Goal: Information Seeking & Learning: Compare options

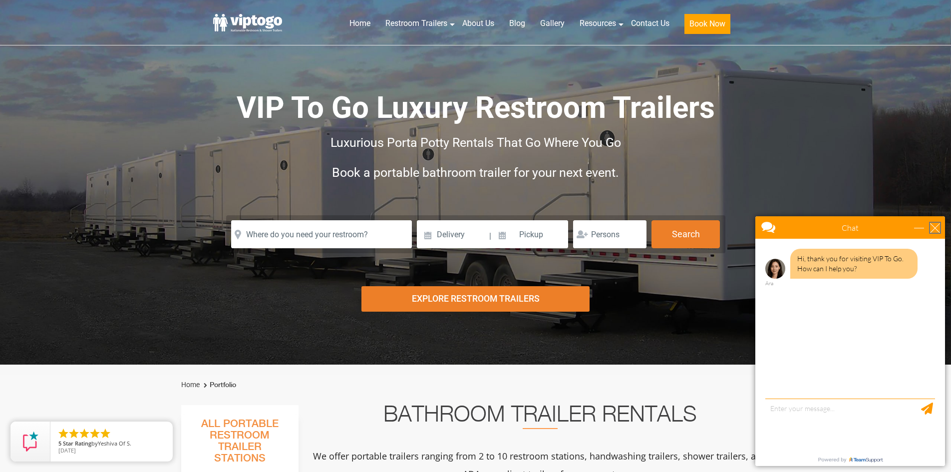
click at [933, 223] on div "close" at bounding box center [935, 228] width 10 height 10
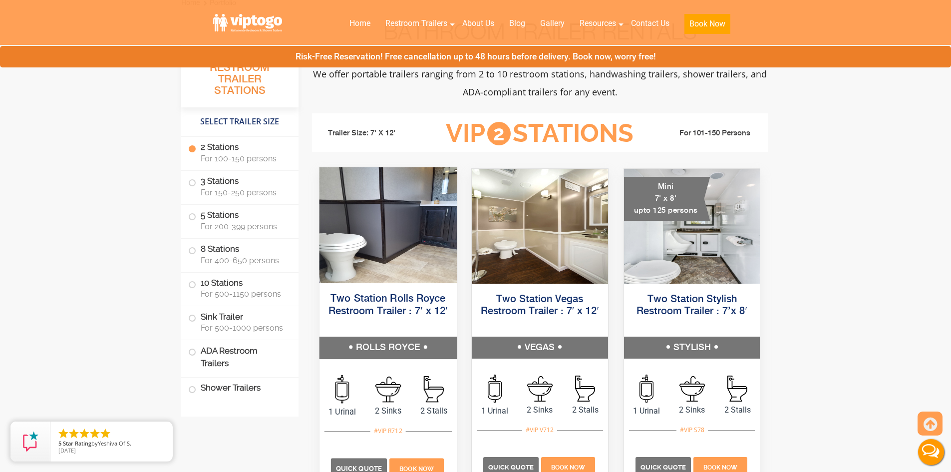
scroll to position [449, 0]
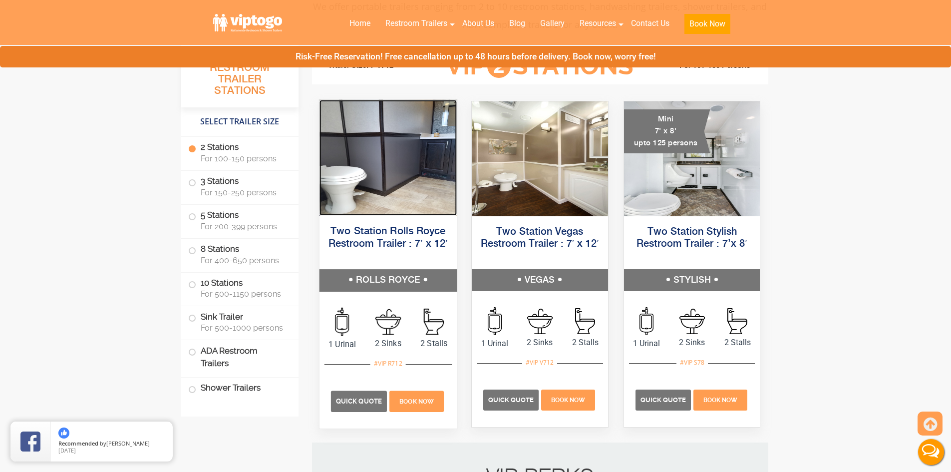
click at [423, 172] on img at bounding box center [387, 158] width 137 height 116
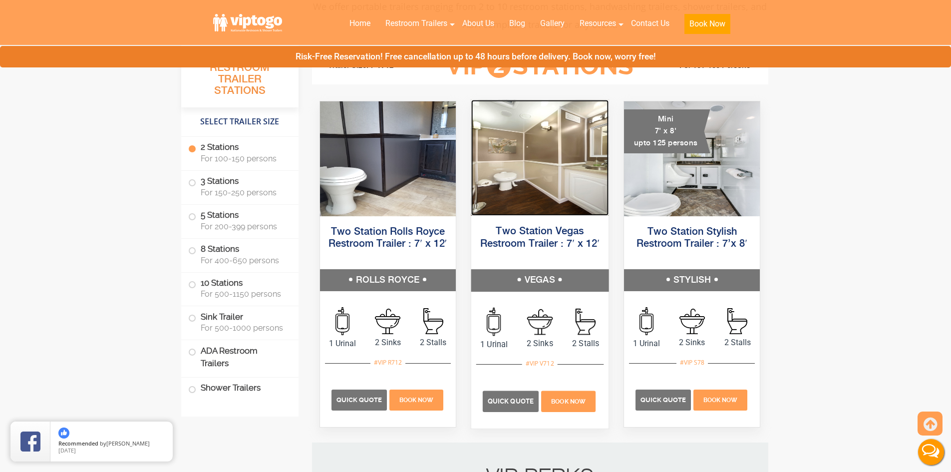
click at [563, 180] on img at bounding box center [539, 158] width 137 height 116
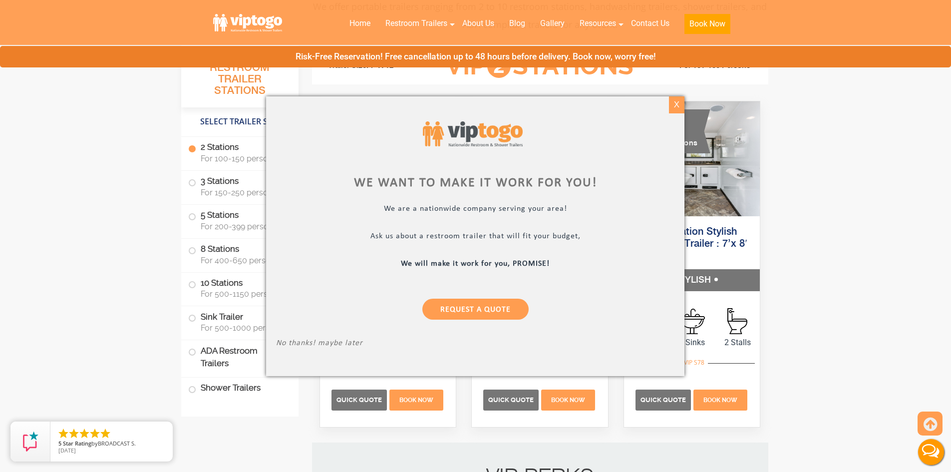
click at [674, 107] on div "X" at bounding box center [676, 104] width 15 height 17
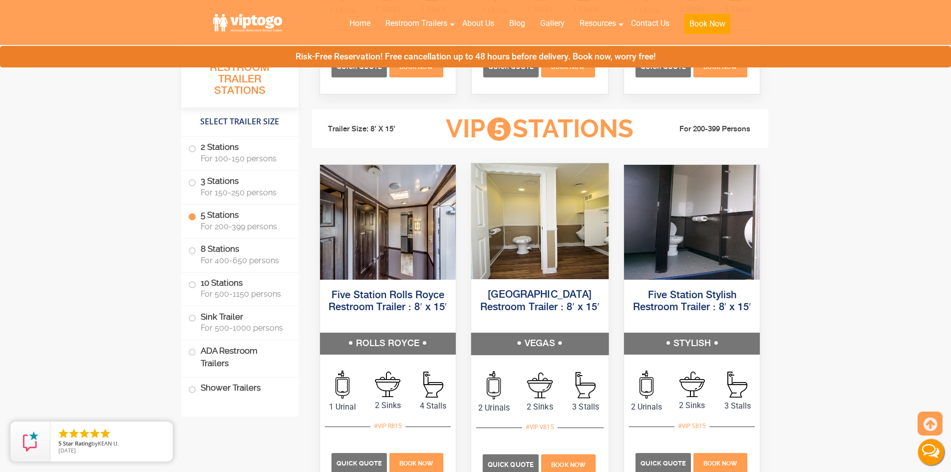
scroll to position [1497, 0]
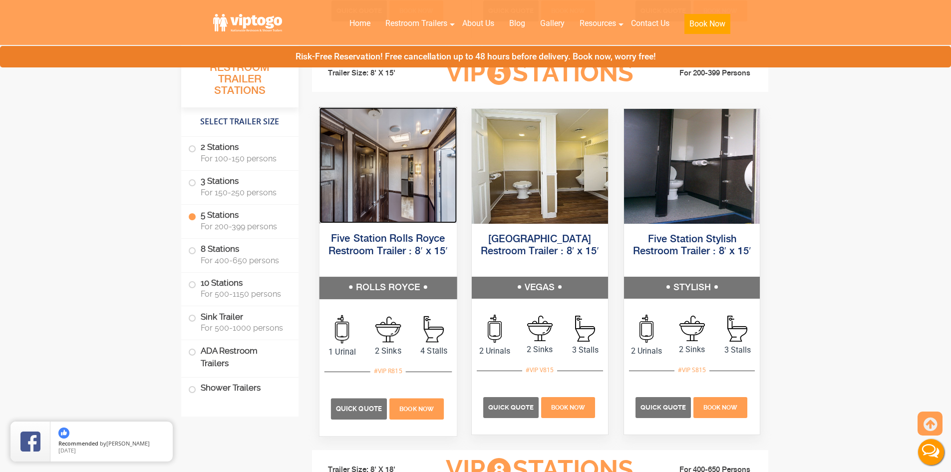
click at [406, 189] on img at bounding box center [387, 165] width 137 height 116
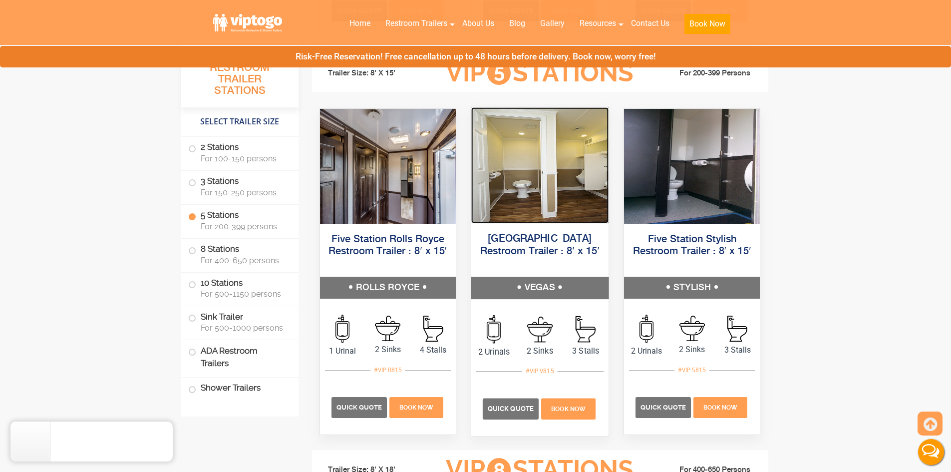
click at [549, 174] on img at bounding box center [539, 165] width 137 height 116
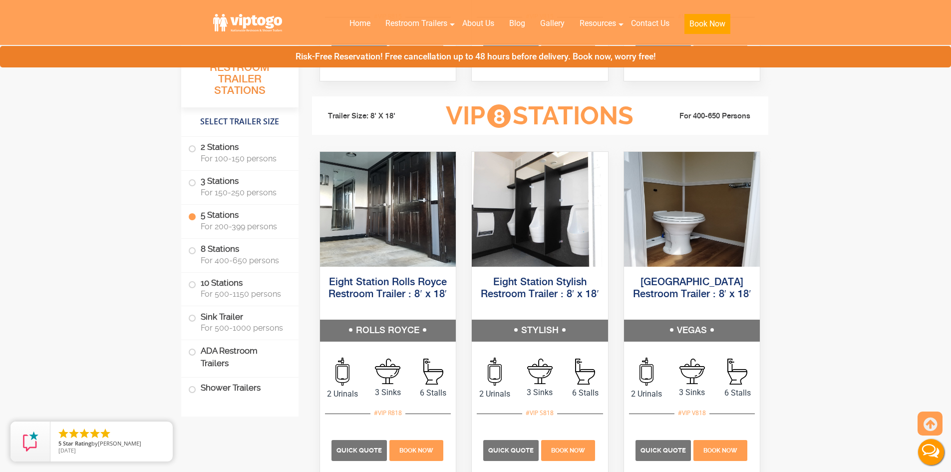
scroll to position [1846, 0]
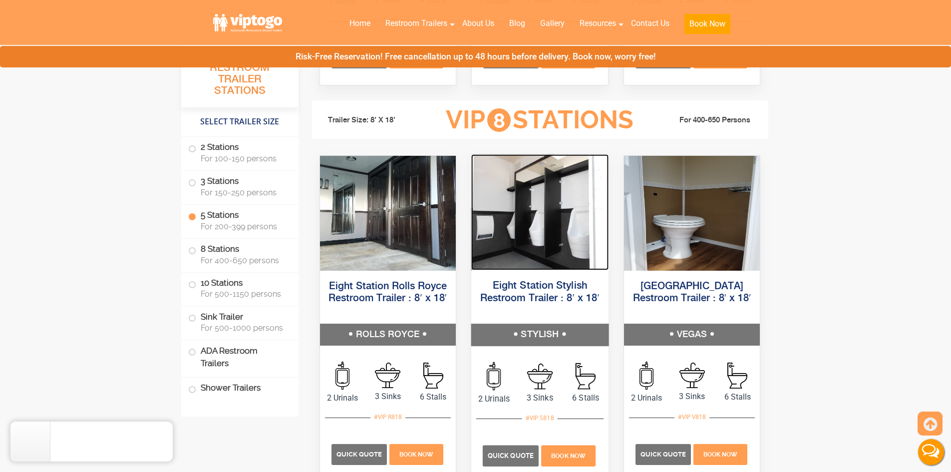
click at [562, 213] on img at bounding box center [539, 212] width 137 height 116
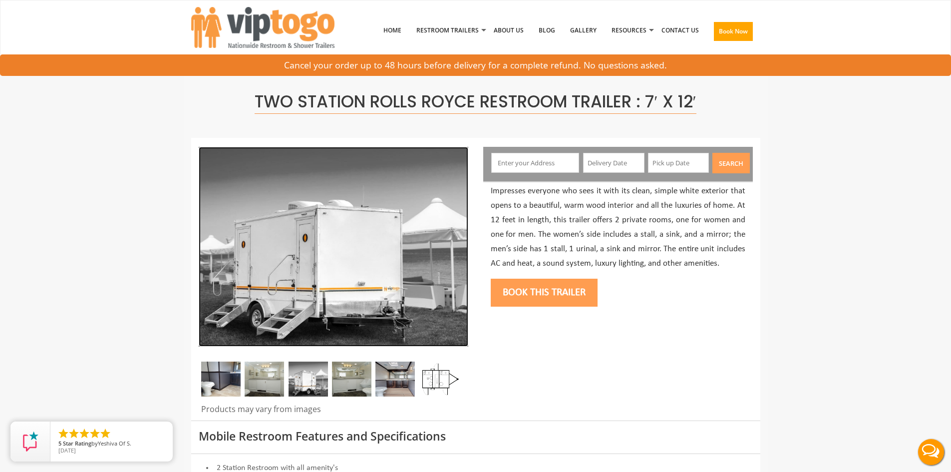
click at [333, 259] on img at bounding box center [333, 247] width 269 height 200
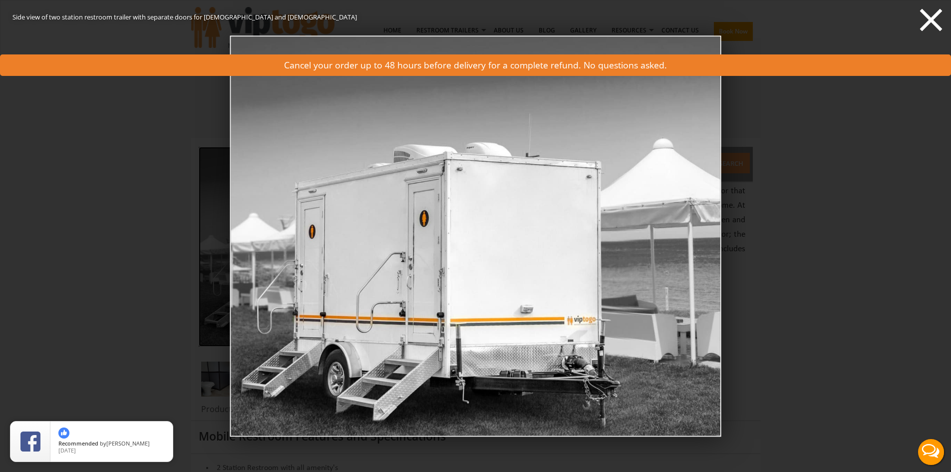
click at [922, 18] on icon at bounding box center [931, 20] width 30 height 30
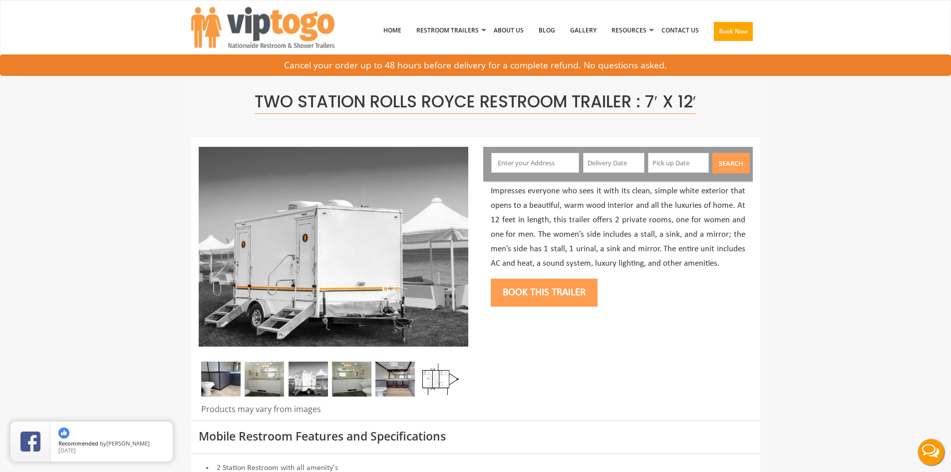
click at [229, 380] on img at bounding box center [220, 378] width 39 height 35
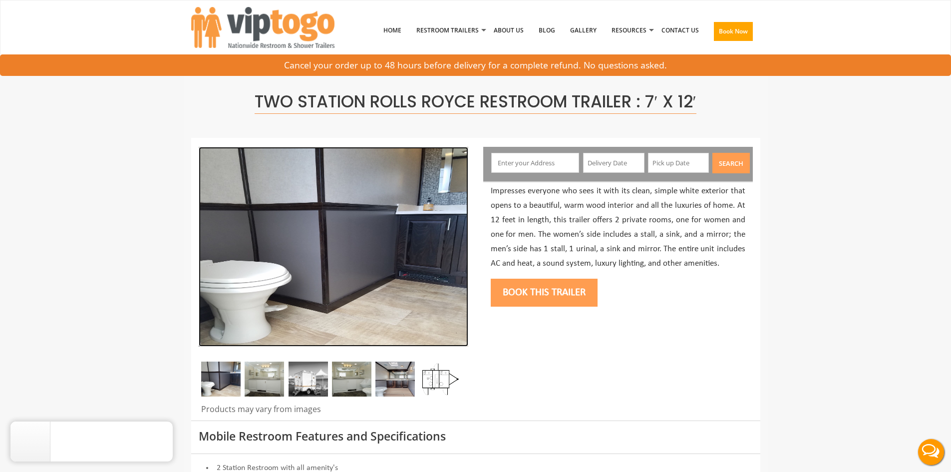
click at [257, 266] on img at bounding box center [333, 247] width 269 height 200
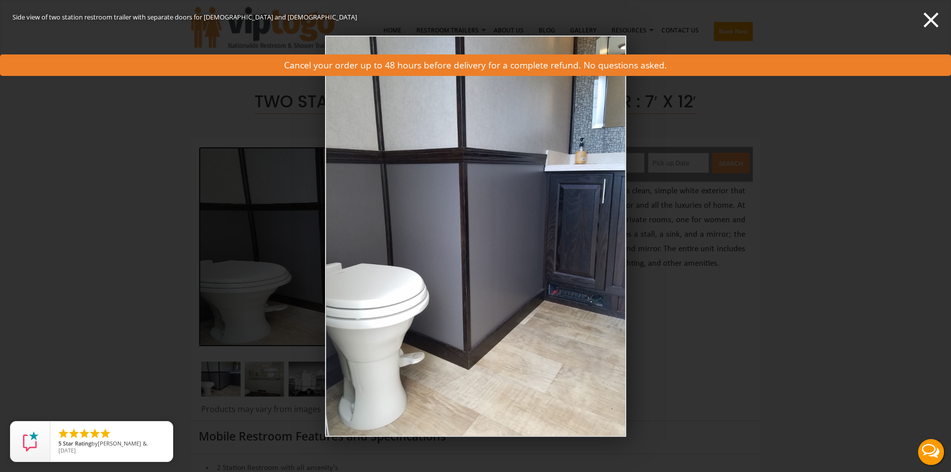
click at [676, 220] on div "Side view of two station restroom trailer with separate doors for males and fem…" at bounding box center [475, 236] width 951 height 472
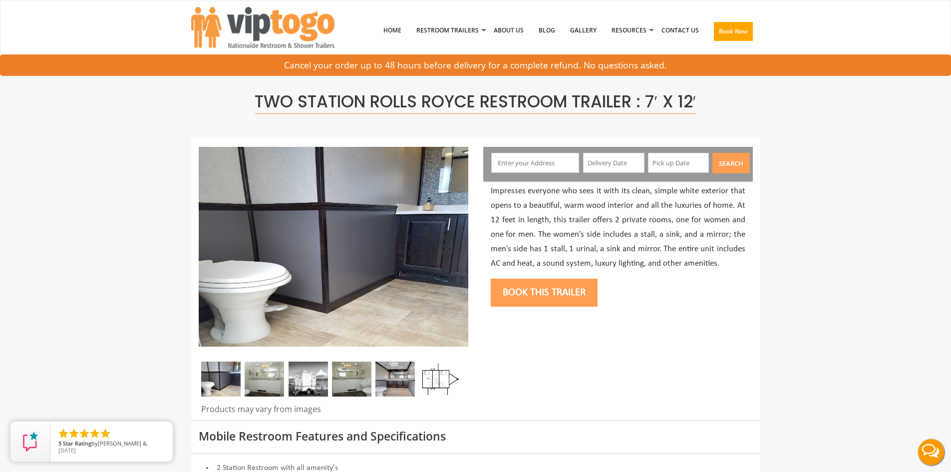
drag, startPoint x: 854, startPoint y: 220, endPoint x: 859, endPoint y: 223, distance: 5.8
click at [359, 206] on img at bounding box center [333, 247] width 269 height 200
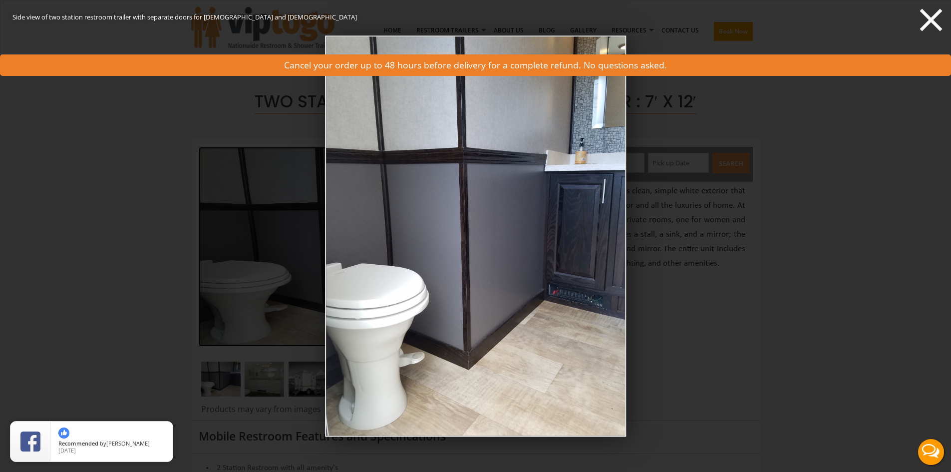
click at [928, 17] on icon at bounding box center [931, 20] width 22 height 22
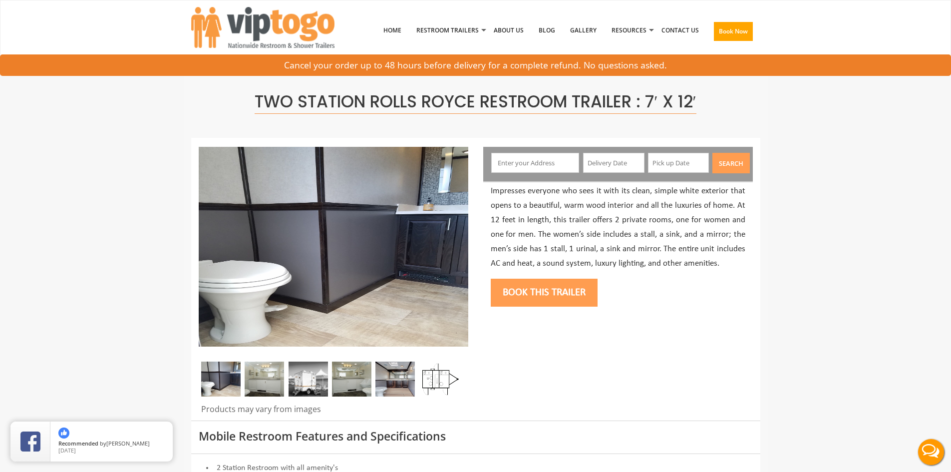
click at [312, 384] on img at bounding box center [307, 378] width 39 height 35
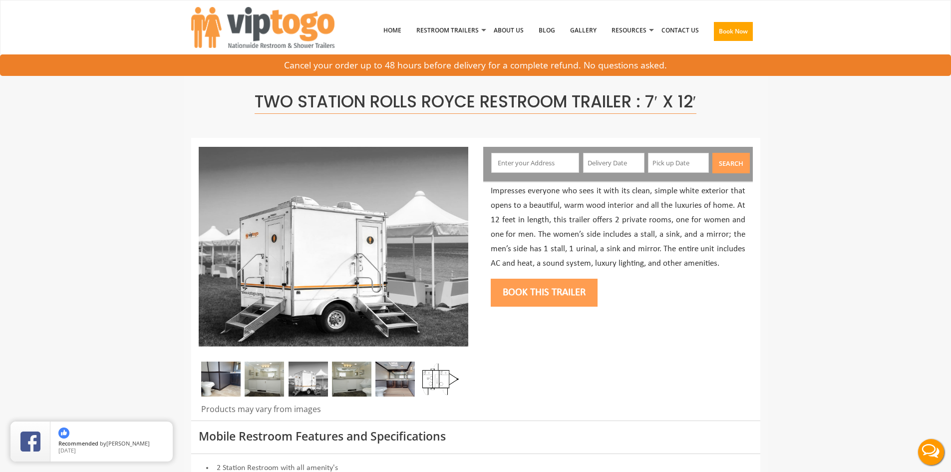
click at [335, 377] on img at bounding box center [351, 378] width 39 height 35
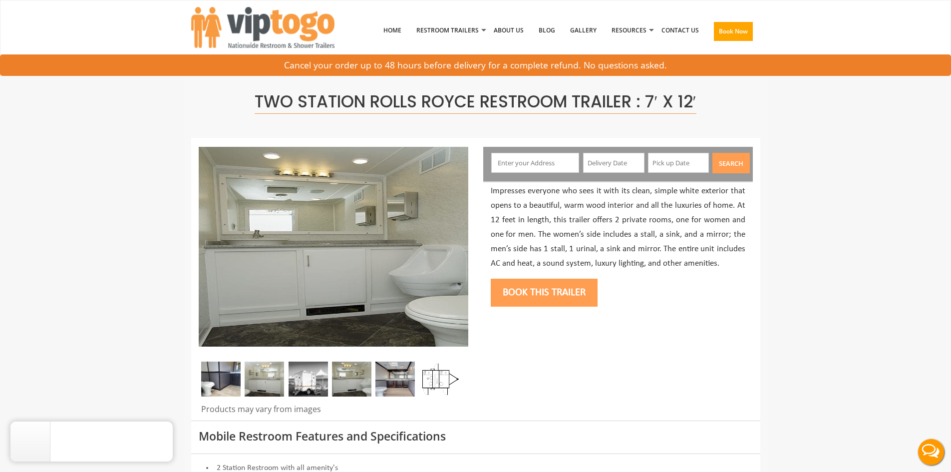
click at [311, 376] on img at bounding box center [307, 378] width 39 height 35
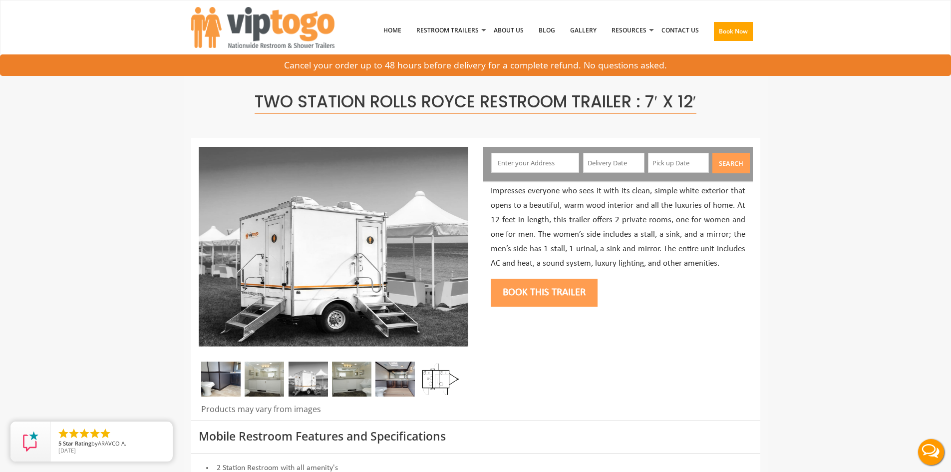
click at [341, 372] on img at bounding box center [351, 378] width 39 height 35
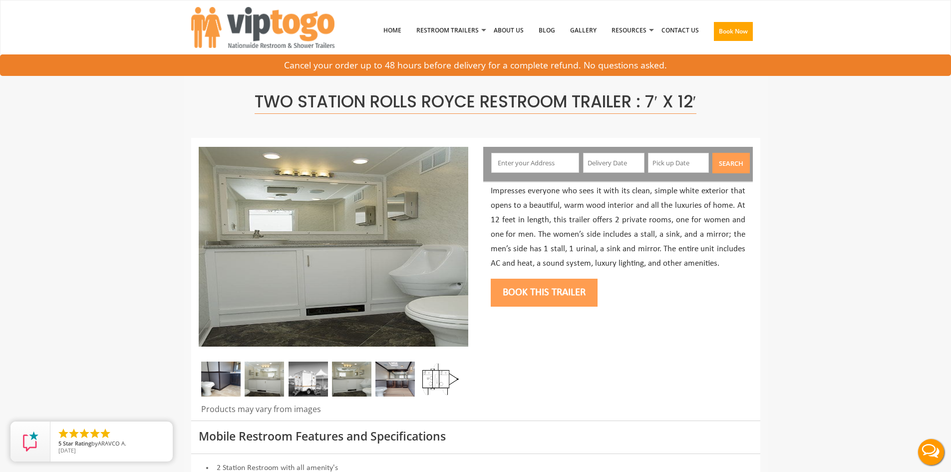
click at [407, 370] on img at bounding box center [394, 378] width 39 height 35
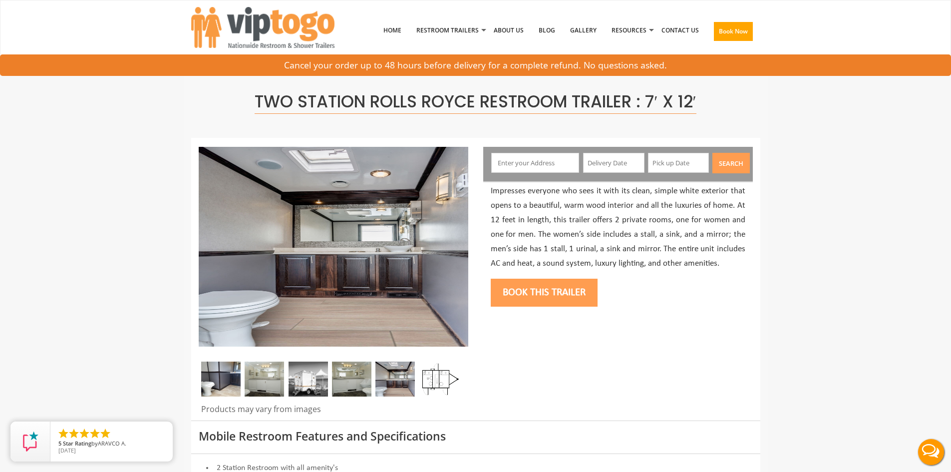
click at [447, 370] on img at bounding box center [438, 378] width 39 height 35
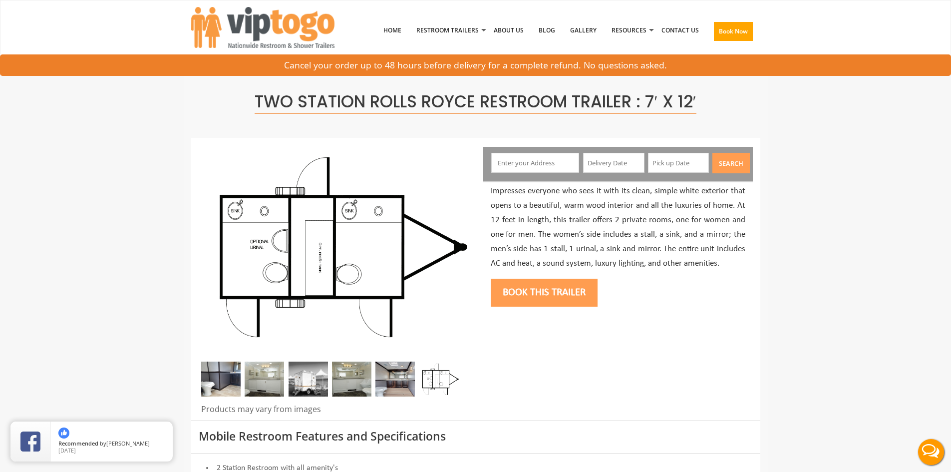
click at [238, 378] on img at bounding box center [220, 378] width 39 height 35
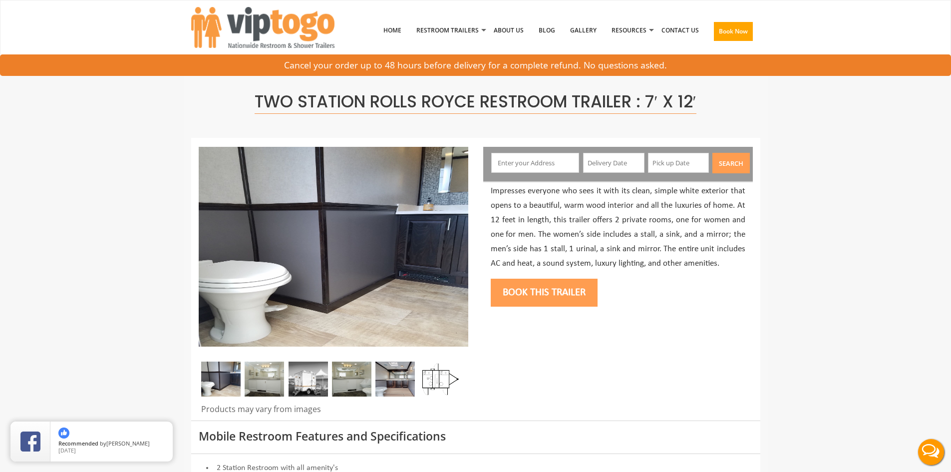
click at [263, 378] on img at bounding box center [264, 378] width 39 height 35
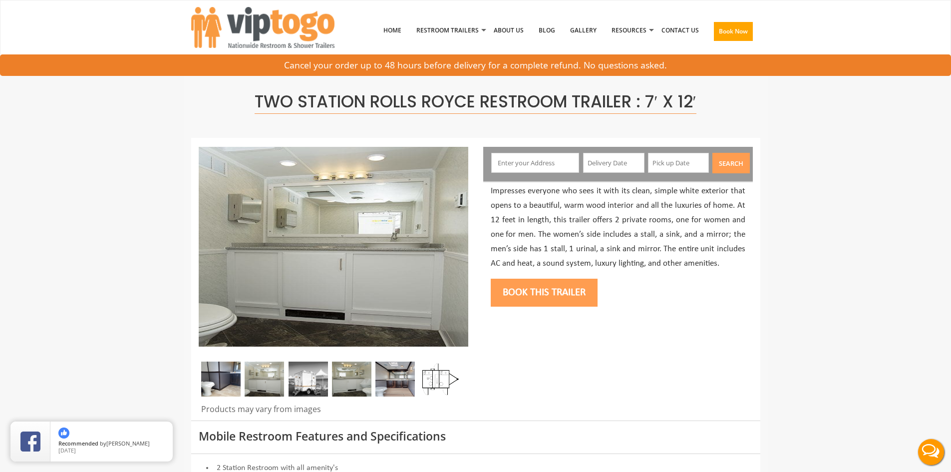
click at [292, 375] on img at bounding box center [307, 378] width 39 height 35
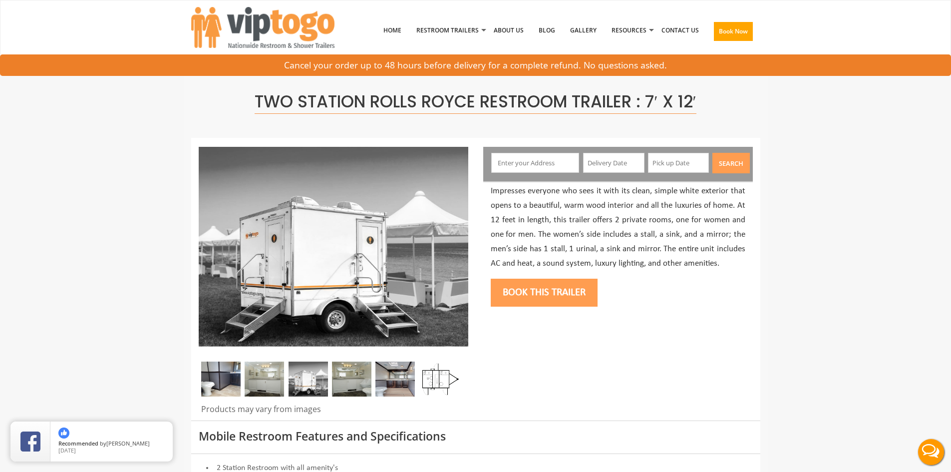
click at [354, 376] on img at bounding box center [351, 378] width 39 height 35
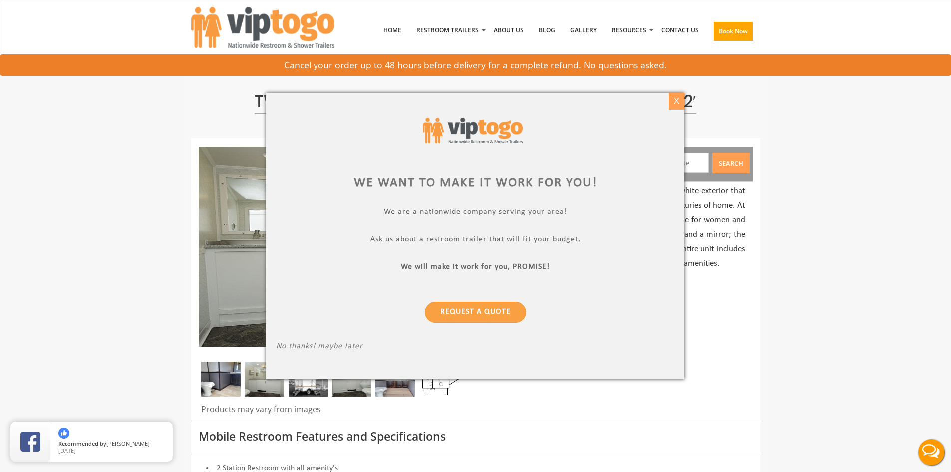
click at [672, 104] on div "X" at bounding box center [676, 101] width 15 height 17
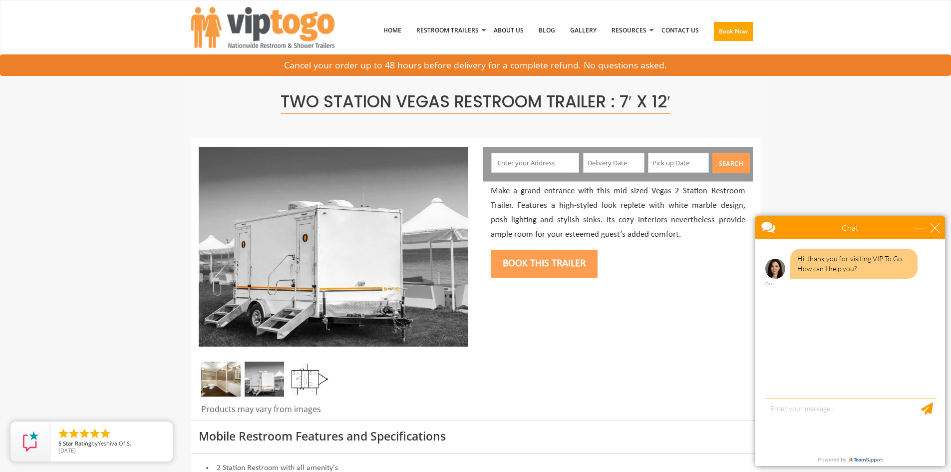
click at [219, 374] on img at bounding box center [220, 378] width 39 height 35
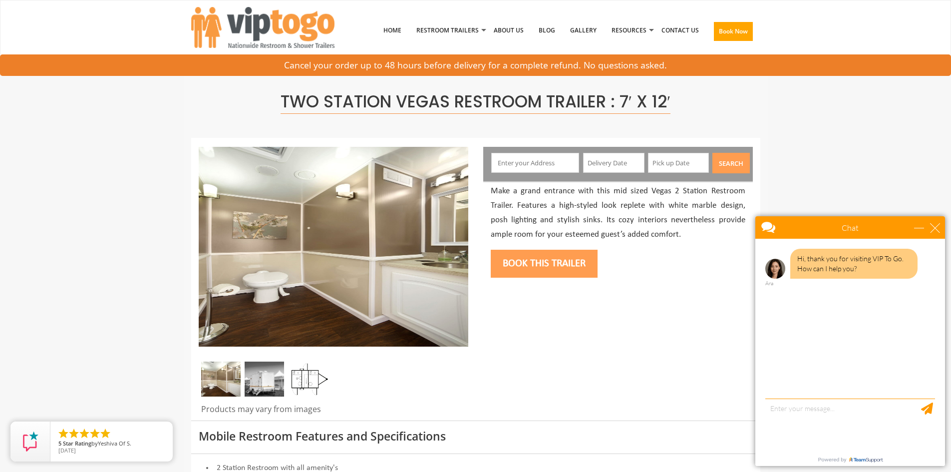
click at [941, 228] on div "Chat" at bounding box center [850, 227] width 190 height 22
click at [937, 228] on div "close" at bounding box center [935, 228] width 10 height 10
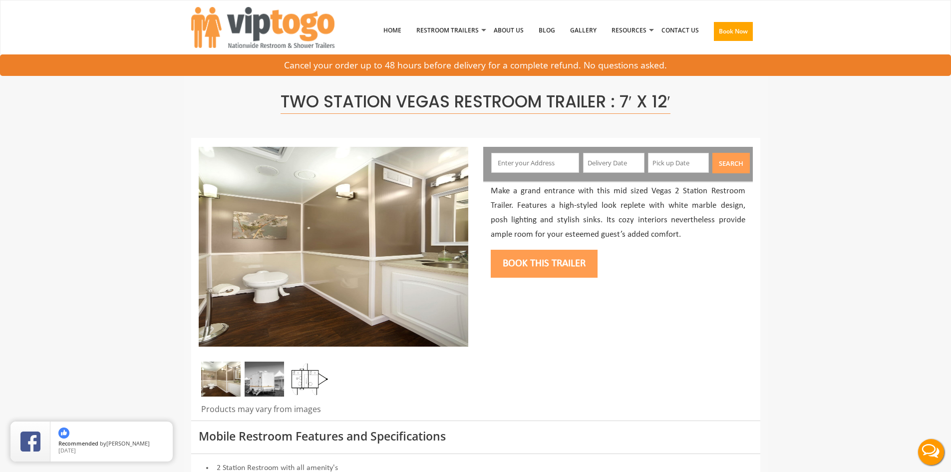
click at [270, 378] on img at bounding box center [264, 378] width 39 height 35
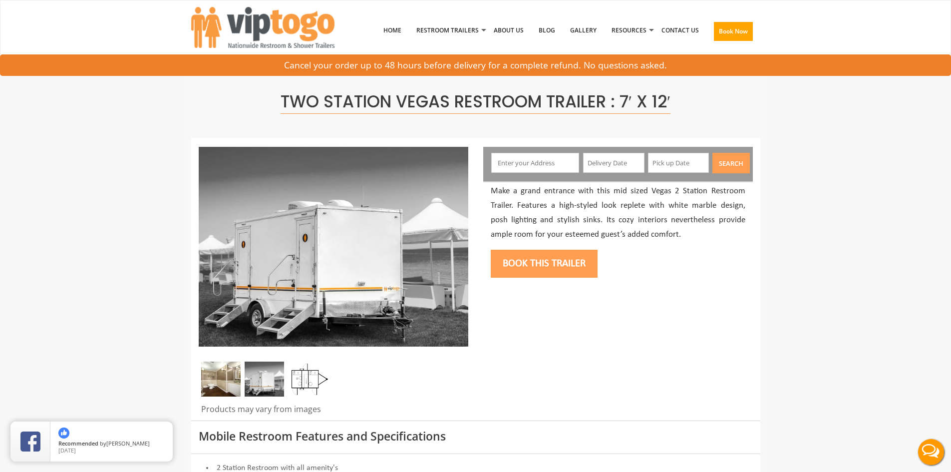
click at [314, 383] on img at bounding box center [307, 378] width 39 height 35
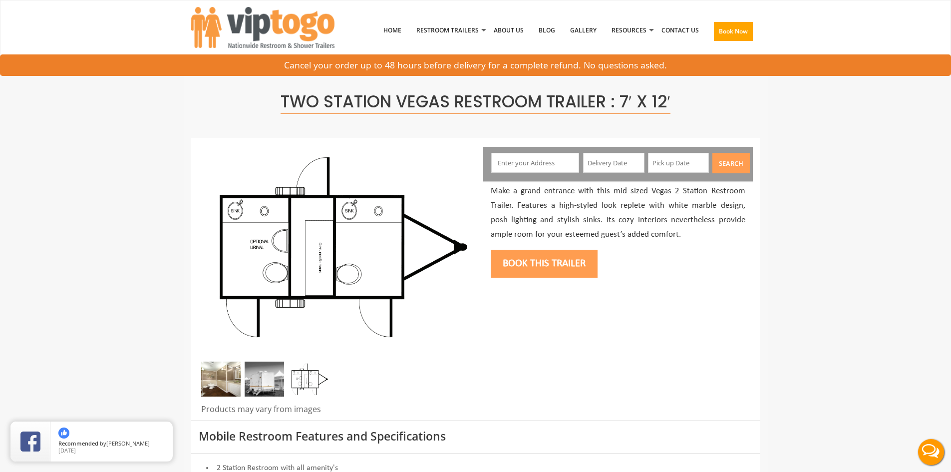
click at [269, 377] on img at bounding box center [264, 378] width 39 height 35
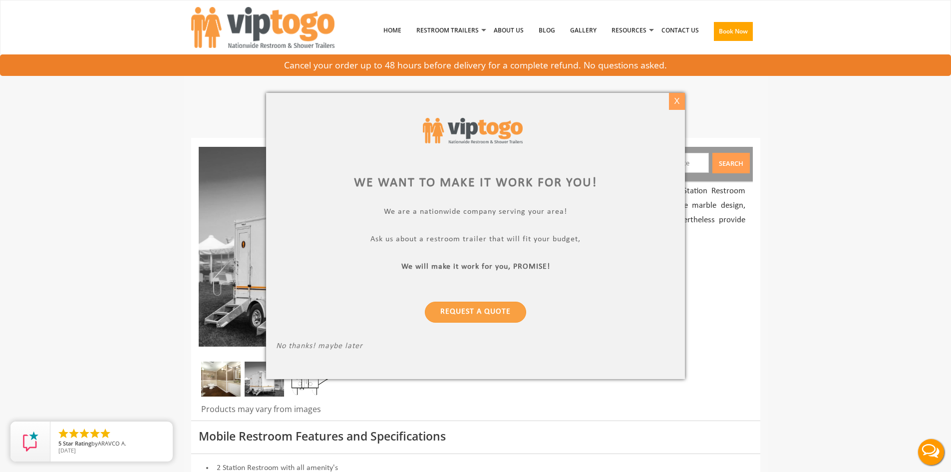
click at [678, 104] on div "X" at bounding box center [676, 101] width 15 height 17
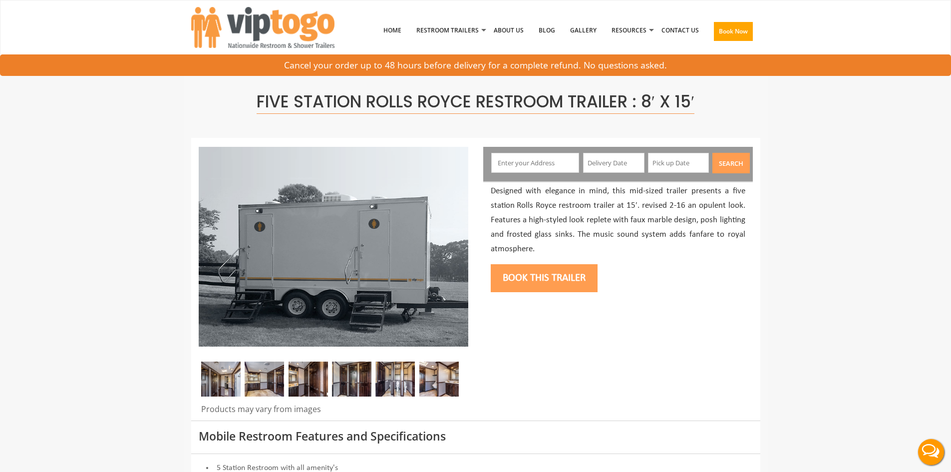
click at [237, 376] on img at bounding box center [220, 378] width 39 height 35
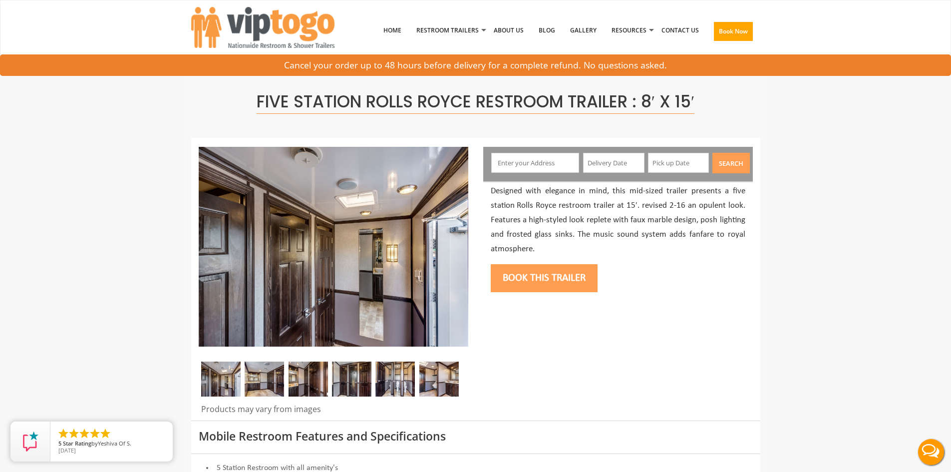
click at [263, 379] on img at bounding box center [264, 378] width 39 height 35
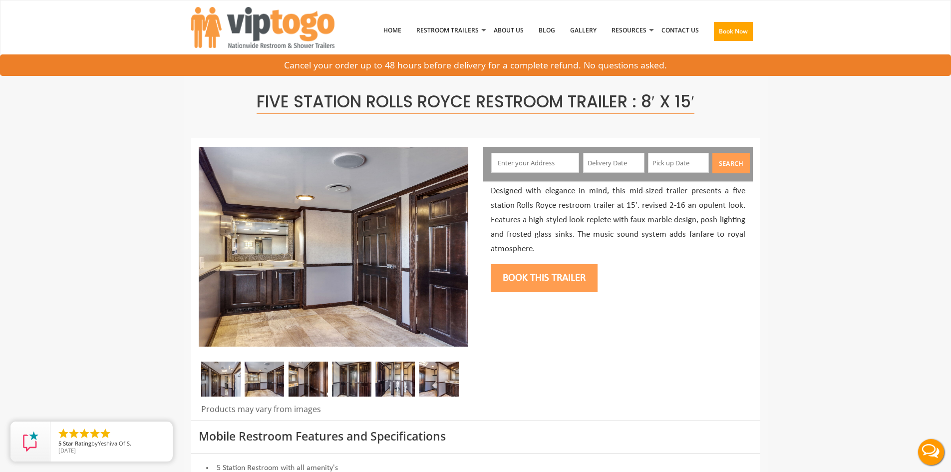
click at [228, 374] on img at bounding box center [220, 378] width 39 height 35
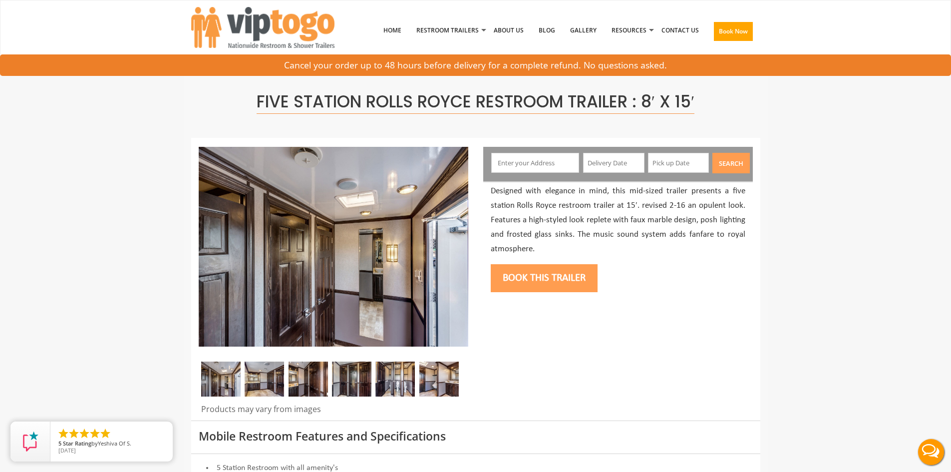
click at [269, 366] on img at bounding box center [264, 378] width 39 height 35
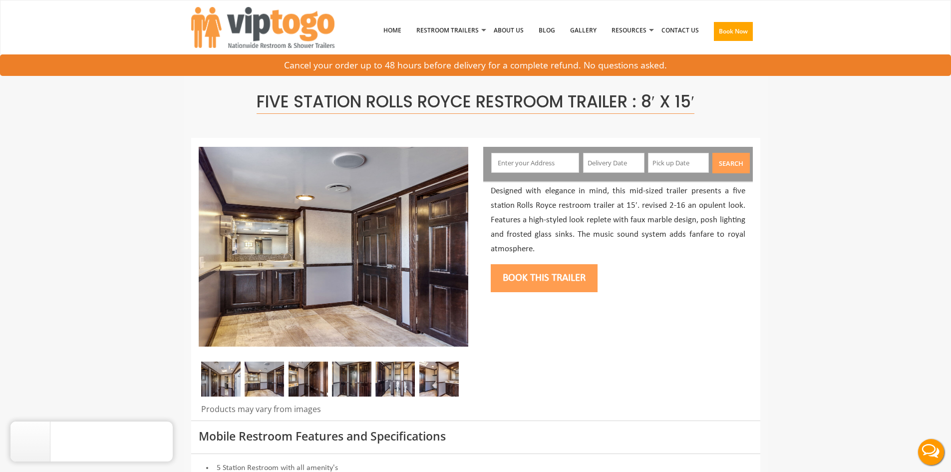
click at [300, 376] on img at bounding box center [307, 378] width 39 height 35
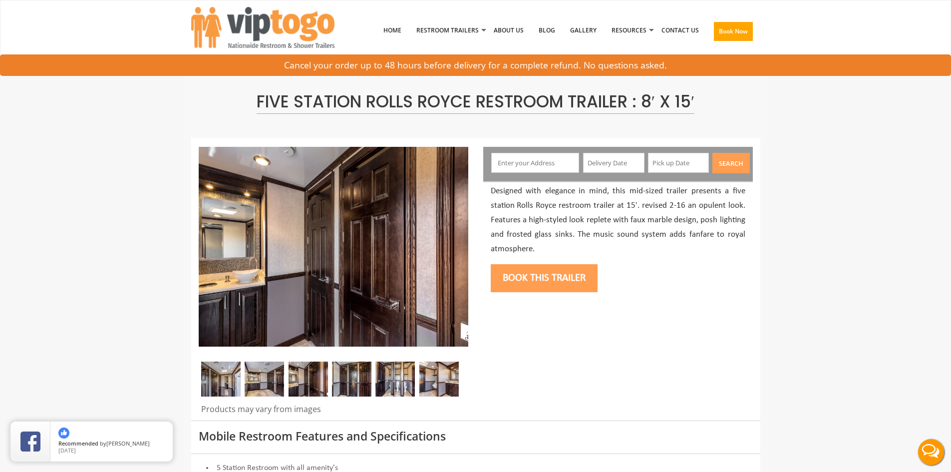
click at [356, 387] on img at bounding box center [351, 378] width 39 height 35
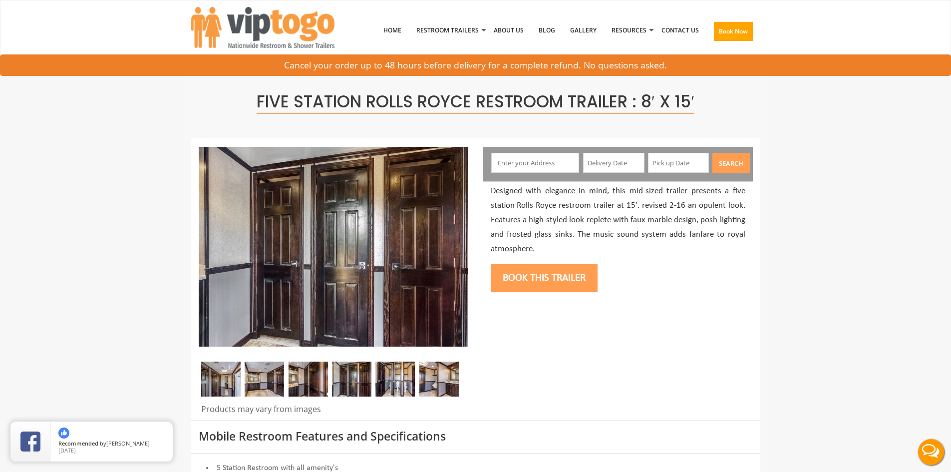
click at [399, 379] on img at bounding box center [394, 378] width 39 height 35
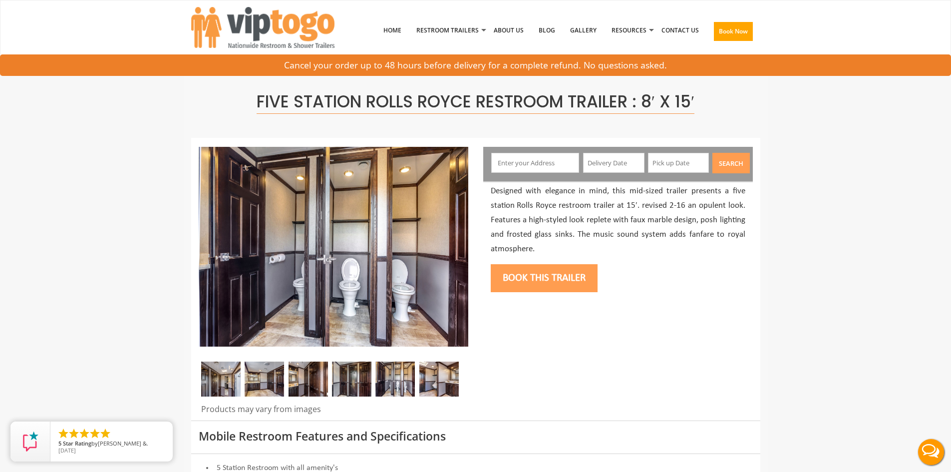
click at [432, 376] on img at bounding box center [438, 378] width 39 height 35
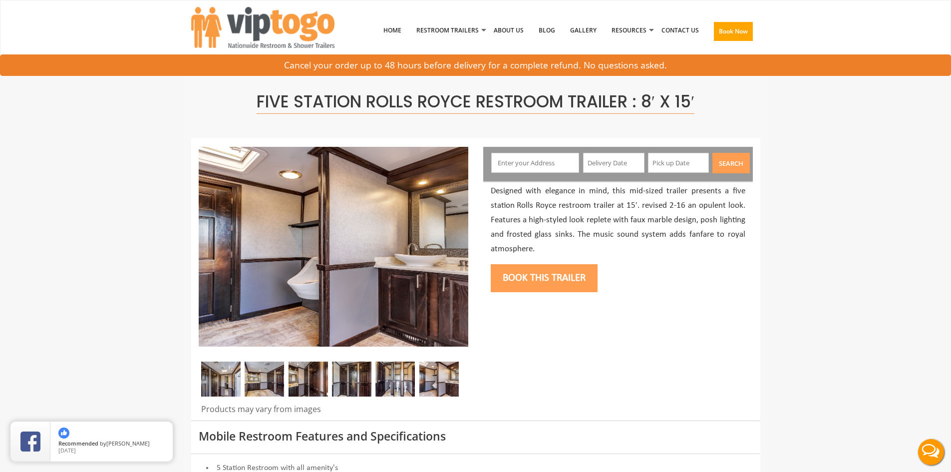
click at [437, 375] on img at bounding box center [438, 378] width 39 height 35
click at [400, 378] on img at bounding box center [394, 378] width 39 height 35
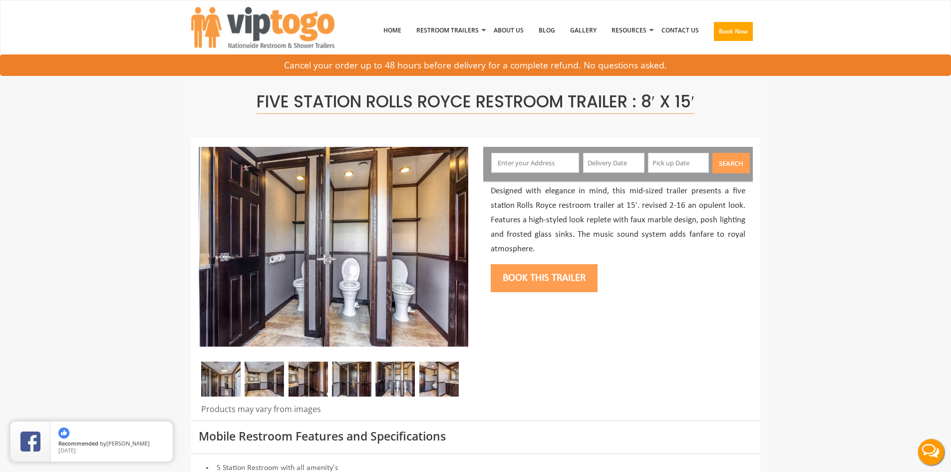
click at [353, 376] on img at bounding box center [351, 378] width 39 height 35
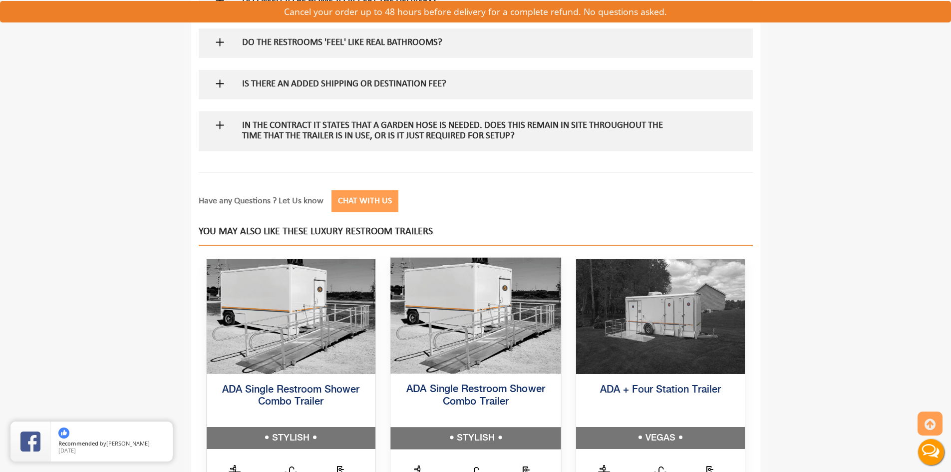
scroll to position [1297, 0]
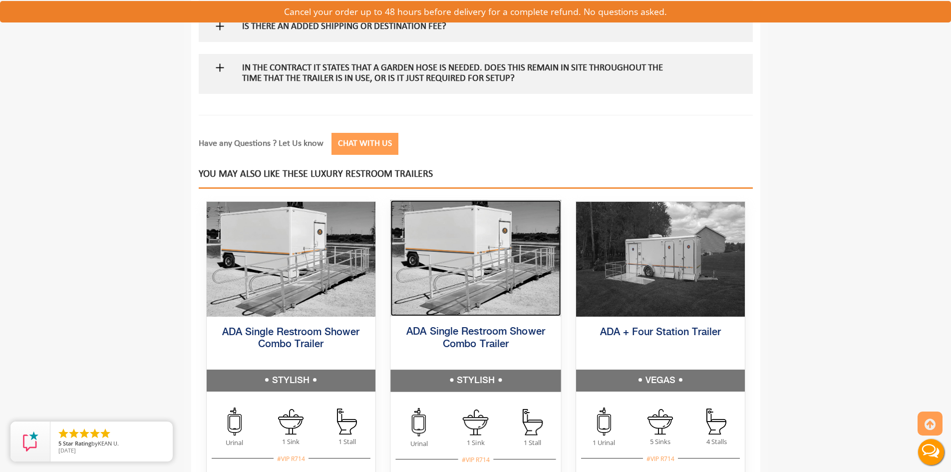
click at [472, 267] on img at bounding box center [475, 258] width 170 height 116
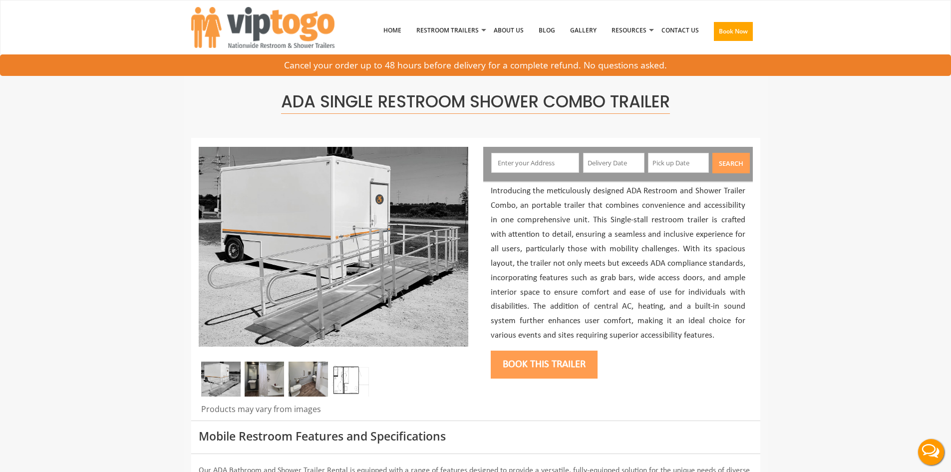
click at [238, 378] on img at bounding box center [220, 378] width 39 height 35
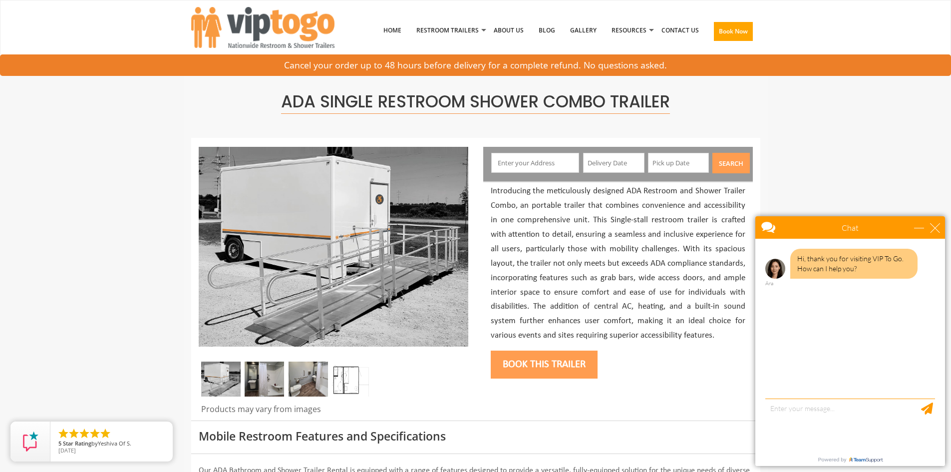
click at [264, 375] on img at bounding box center [264, 378] width 39 height 35
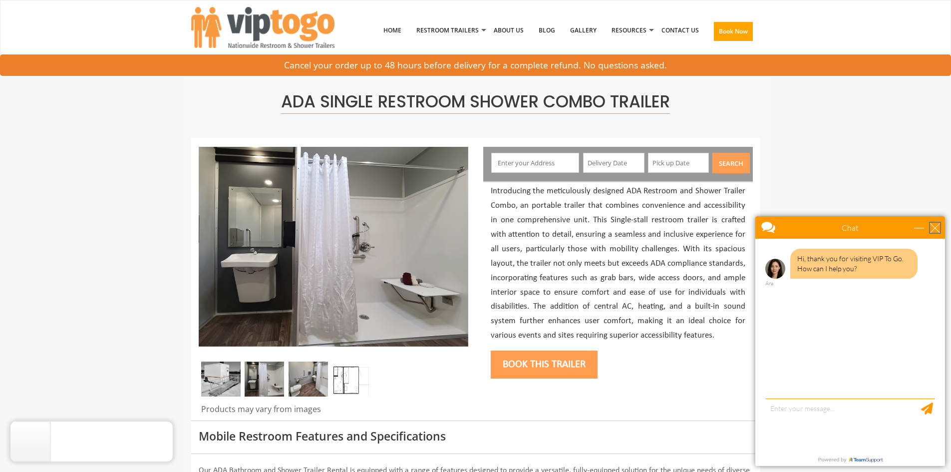
click at [932, 229] on div "close" at bounding box center [935, 228] width 10 height 10
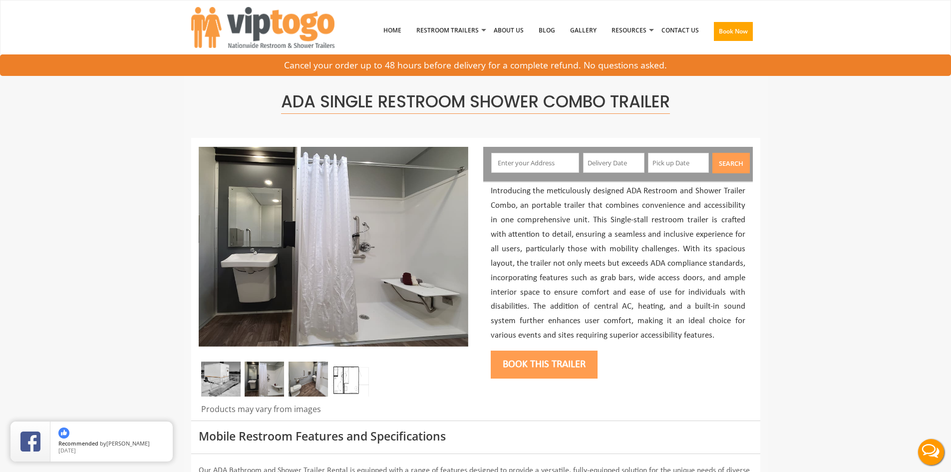
click at [307, 378] on img at bounding box center [307, 378] width 39 height 35
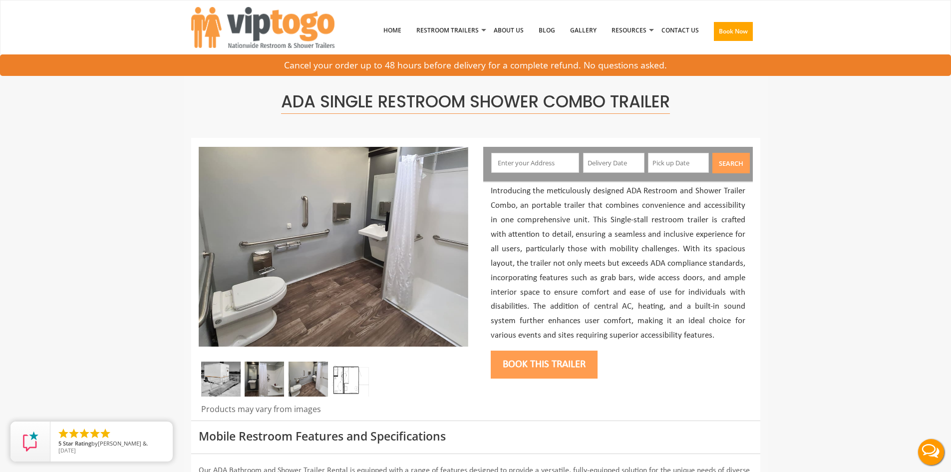
click at [349, 378] on img at bounding box center [351, 378] width 39 height 35
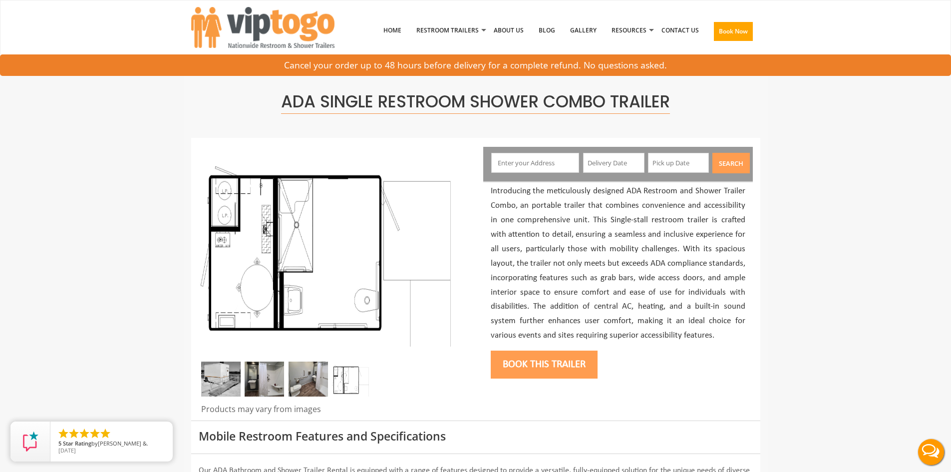
click at [309, 378] on img at bounding box center [307, 378] width 39 height 35
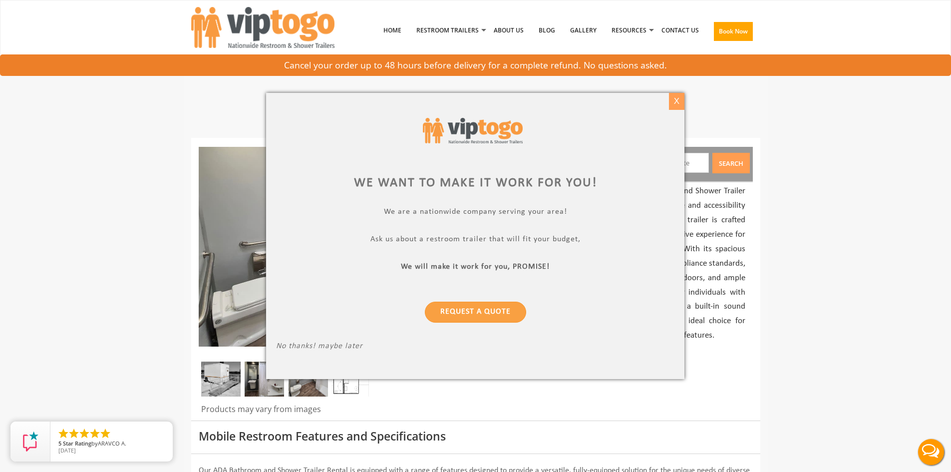
click at [676, 99] on div "X" at bounding box center [676, 101] width 15 height 17
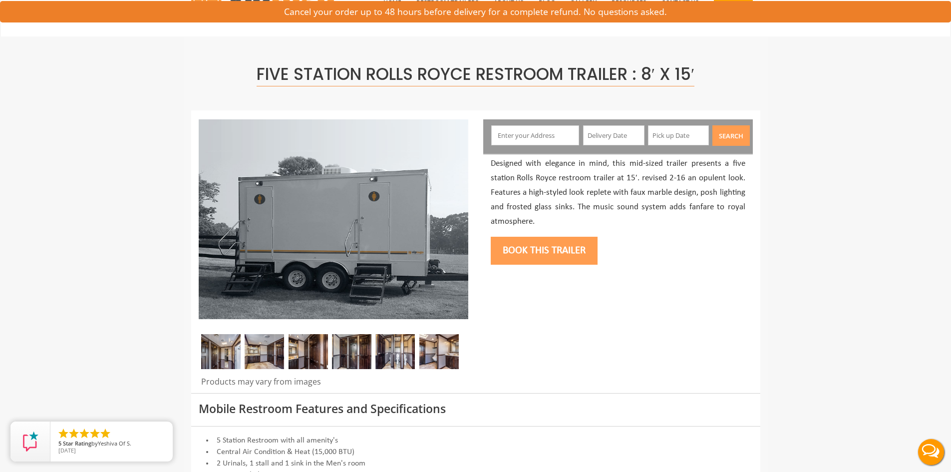
scroll to position [27, 0]
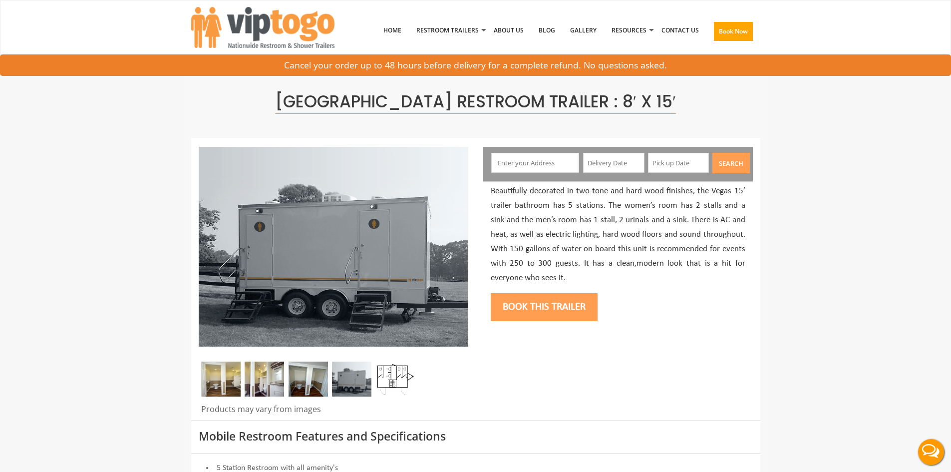
click at [221, 377] on img at bounding box center [220, 378] width 39 height 35
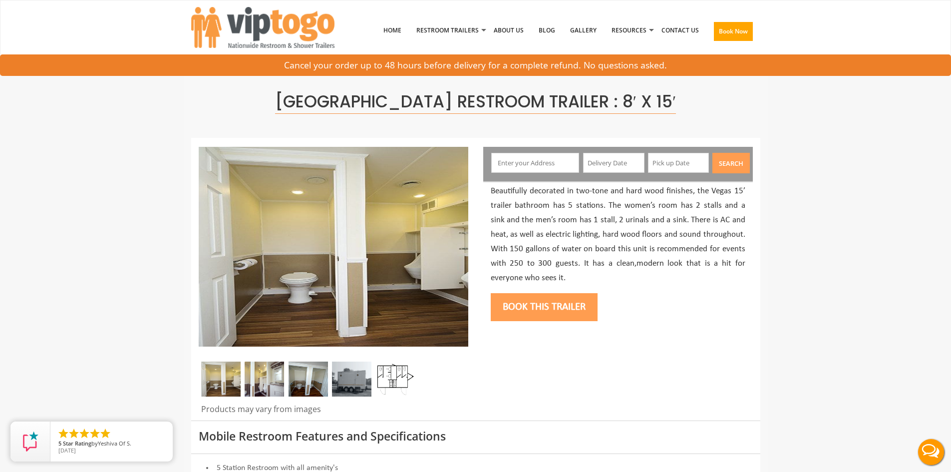
click at [260, 374] on img at bounding box center [264, 378] width 39 height 35
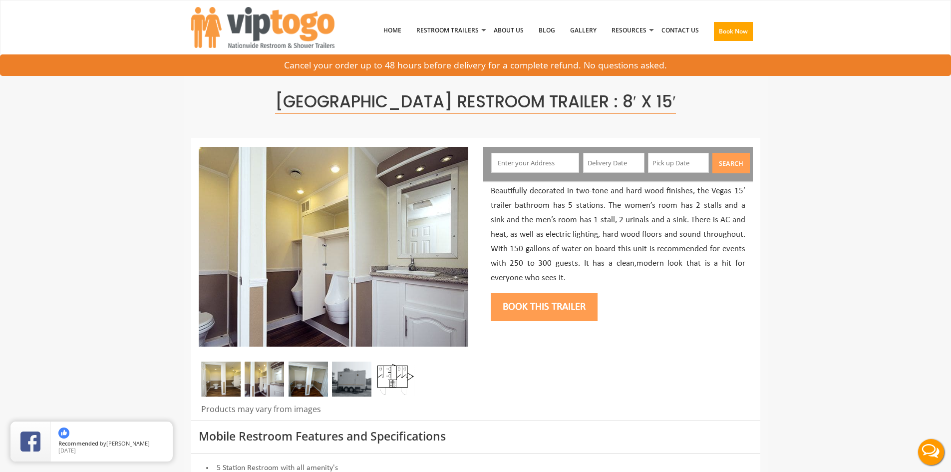
click at [309, 376] on img at bounding box center [307, 378] width 39 height 35
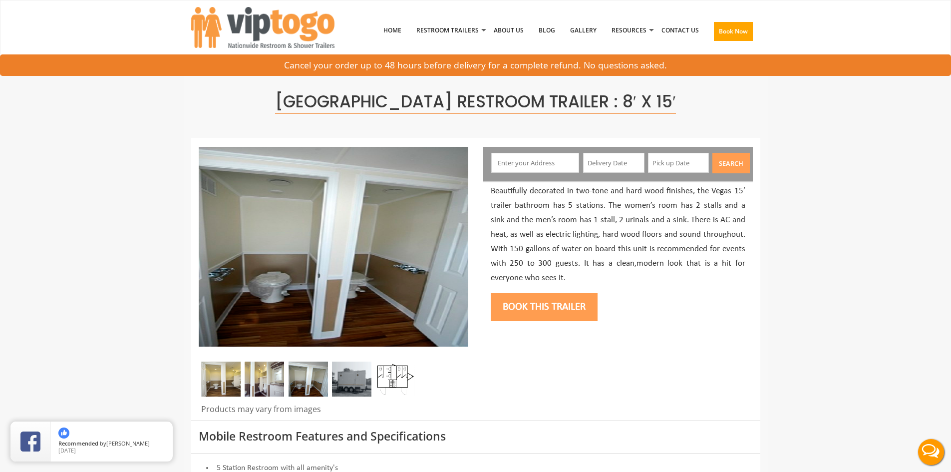
click at [347, 379] on img at bounding box center [351, 378] width 39 height 35
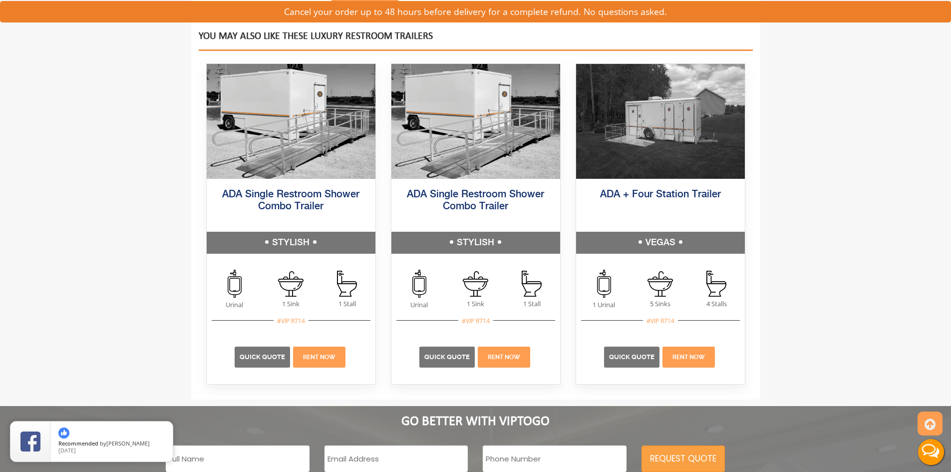
scroll to position [1347, 0]
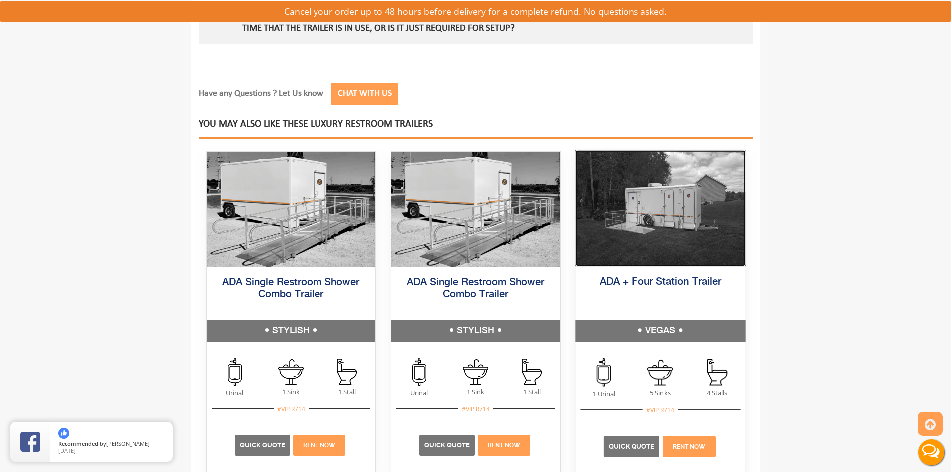
click at [686, 235] on img at bounding box center [660, 208] width 170 height 116
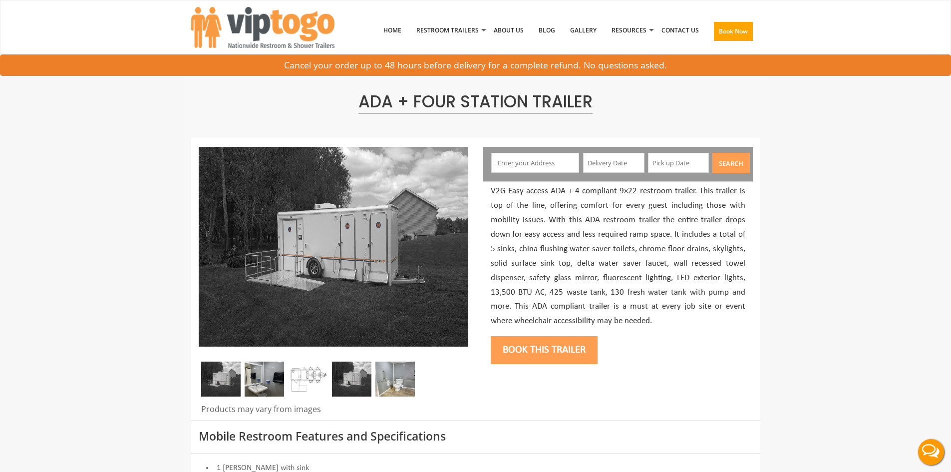
click at [225, 385] on img at bounding box center [220, 378] width 39 height 35
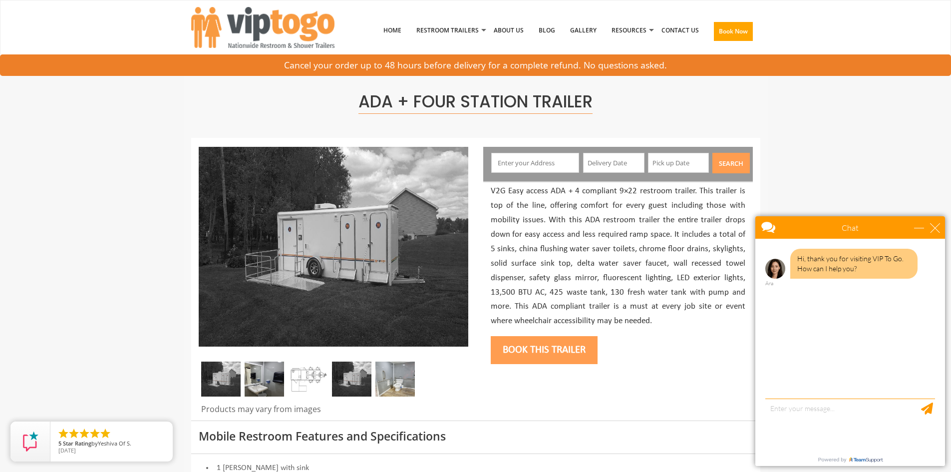
click at [250, 382] on img at bounding box center [264, 378] width 39 height 35
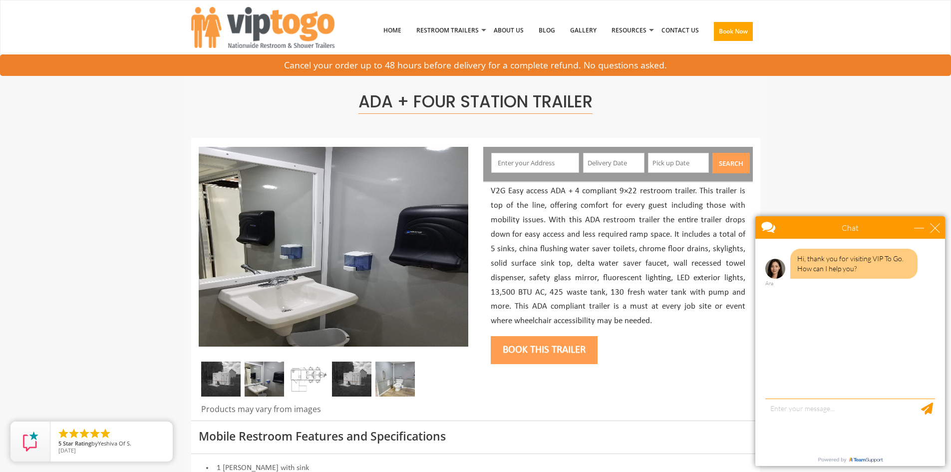
click at [934, 222] on div "Chat" at bounding box center [850, 227] width 190 height 22
click at [935, 228] on div "close" at bounding box center [935, 228] width 10 height 10
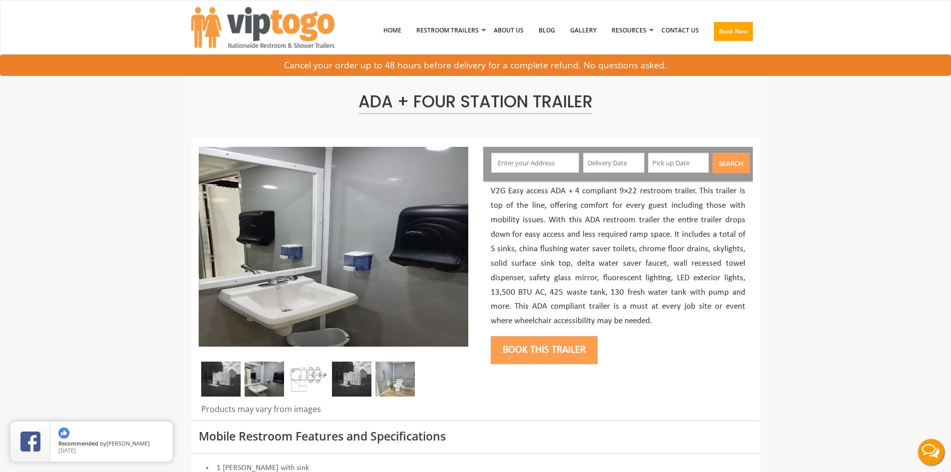
click at [264, 370] on img at bounding box center [264, 378] width 39 height 35
click at [302, 372] on img at bounding box center [307, 378] width 39 height 35
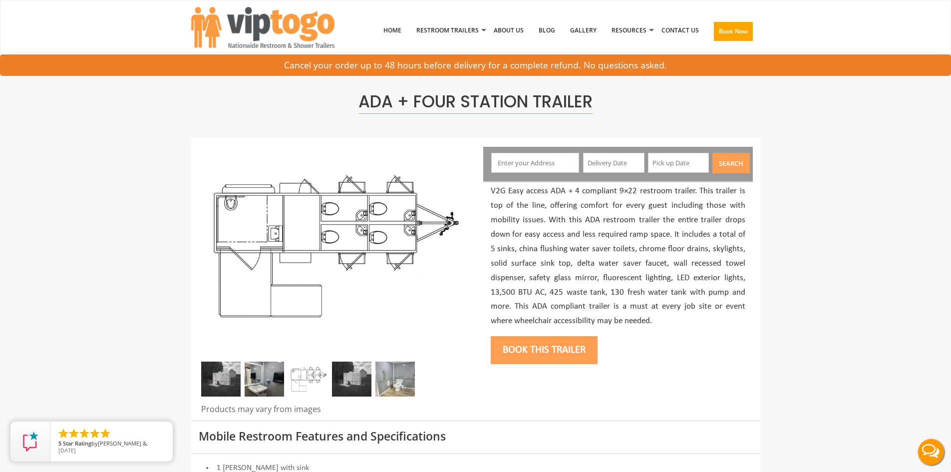
click at [343, 377] on img at bounding box center [351, 378] width 39 height 35
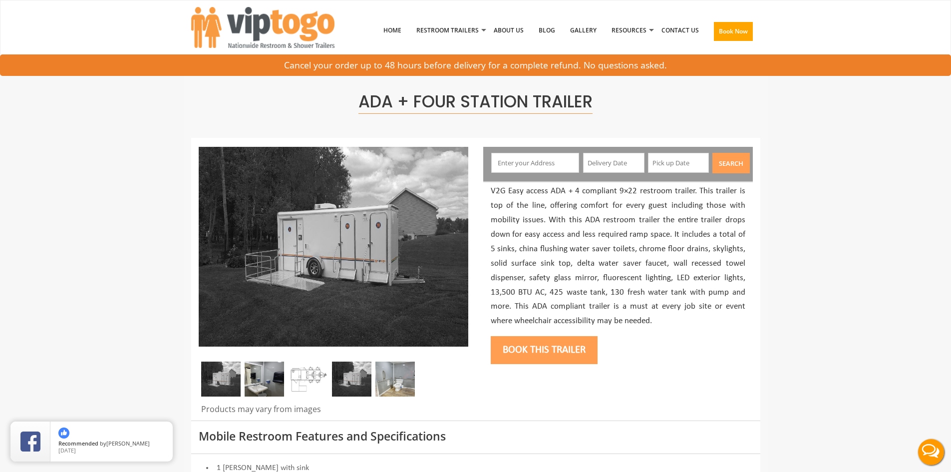
click at [396, 378] on img at bounding box center [394, 378] width 39 height 35
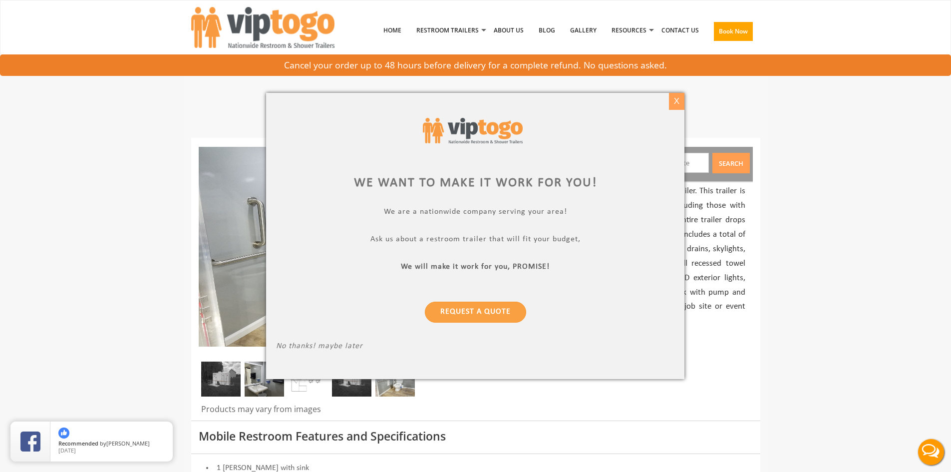
click at [675, 99] on div "X" at bounding box center [676, 101] width 15 height 17
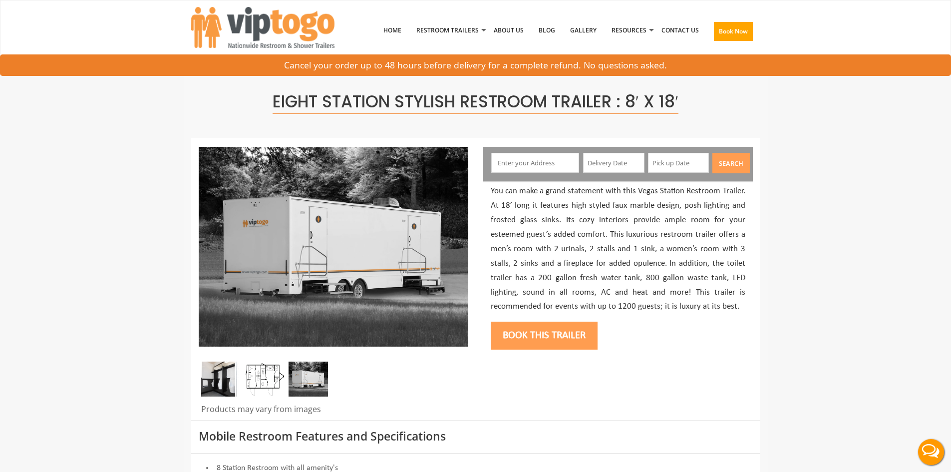
click at [215, 385] on img at bounding box center [220, 378] width 39 height 35
